Goal: Information Seeking & Learning: Find specific fact

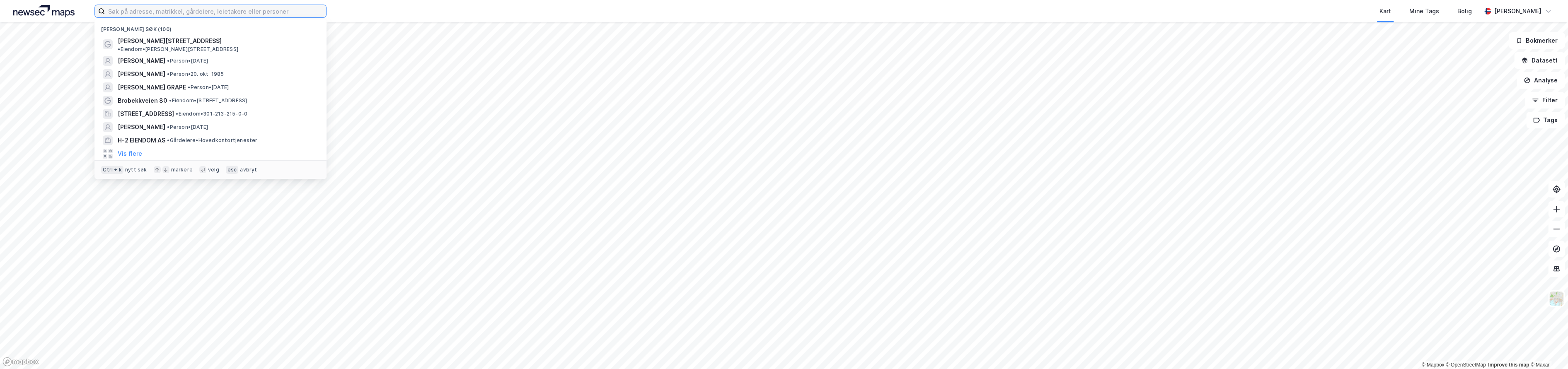
click at [239, 7] on input at bounding box center [215, 11] width 222 height 12
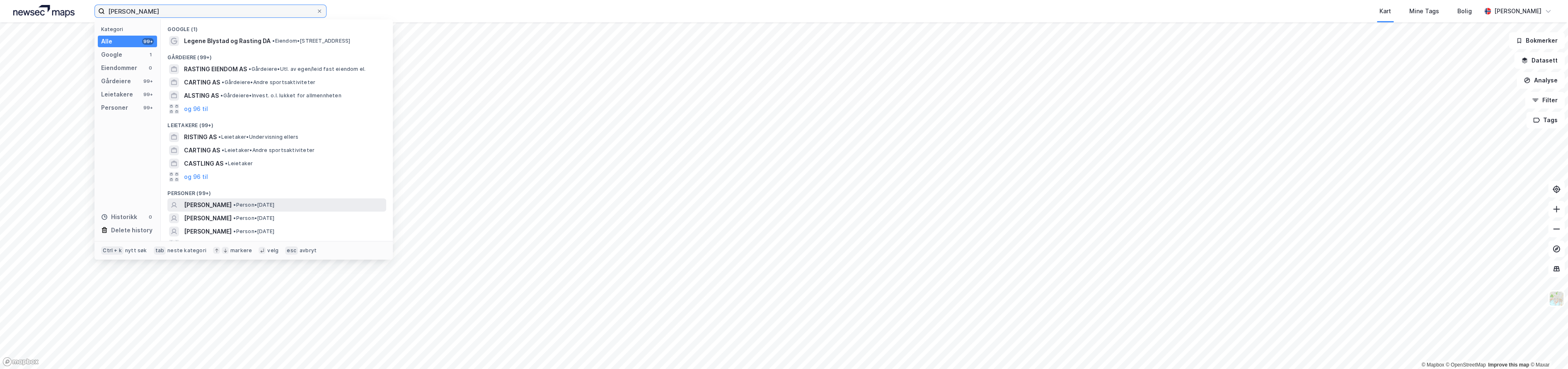
type input "[PERSON_NAME]"
click at [249, 202] on span "• Person • [DATE]" at bounding box center [253, 205] width 41 height 7
